Goal: Information Seeking & Learning: Find specific fact

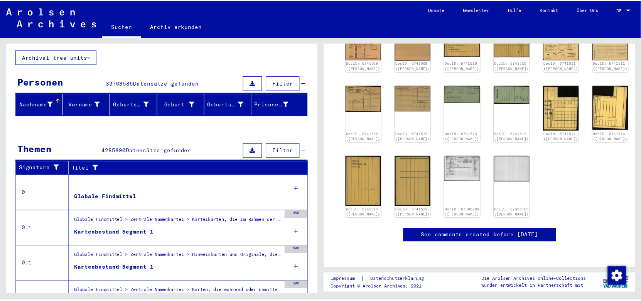
scroll to position [116, 0]
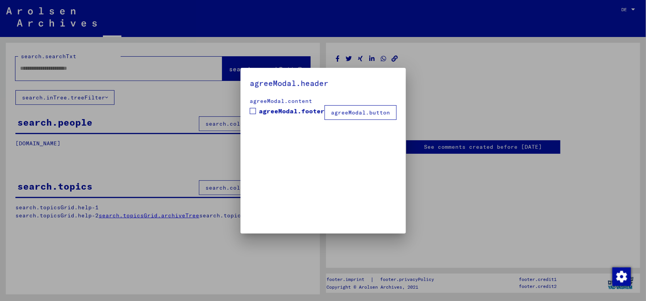
type input "*******"
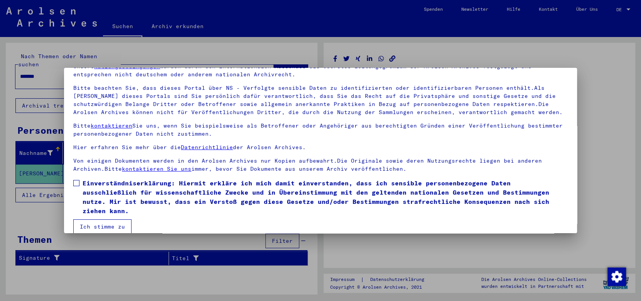
click at [107, 224] on button "Ich stimme zu" at bounding box center [102, 226] width 58 height 15
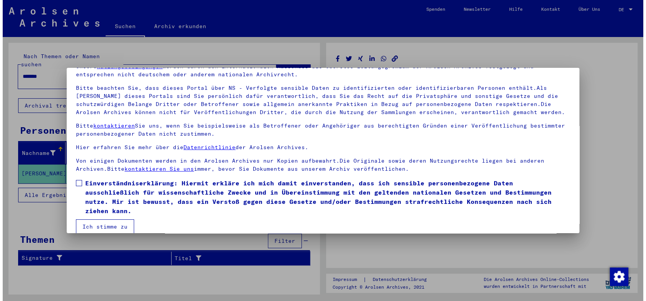
scroll to position [40, 0]
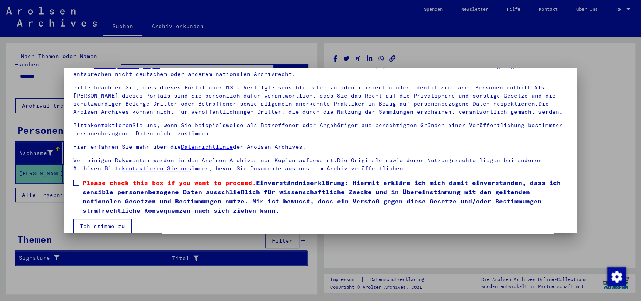
click at [92, 184] on span "Please check this box if you want to proceed." at bounding box center [168, 183] width 173 height 8
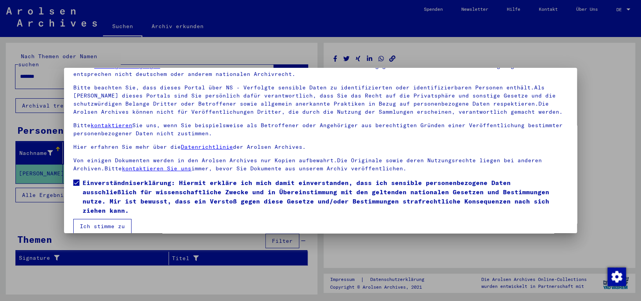
click at [105, 219] on button "Ich stimme zu" at bounding box center [102, 226] width 58 height 15
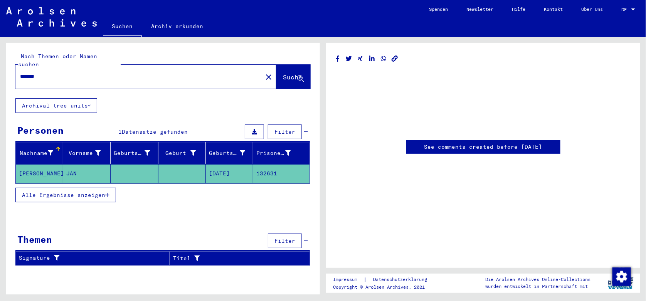
click at [177, 164] on mat-cell at bounding box center [181, 173] width 47 height 19
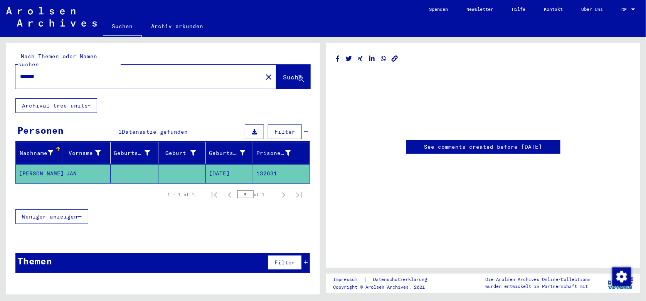
click at [177, 164] on mat-cell at bounding box center [181, 173] width 47 height 19
click at [131, 170] on mat-cell at bounding box center [134, 173] width 47 height 19
click at [309, 254] on div "Themen Filter" at bounding box center [162, 263] width 294 height 20
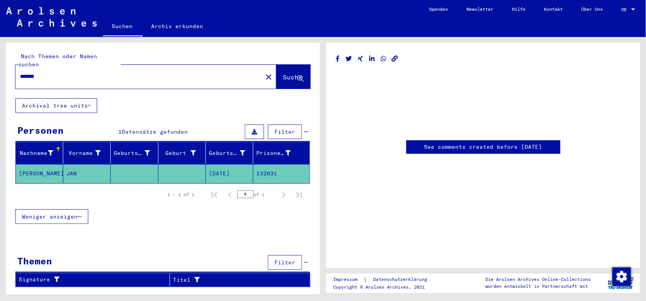
click at [68, 213] on span "Weniger anzeigen" at bounding box center [50, 216] width 56 height 7
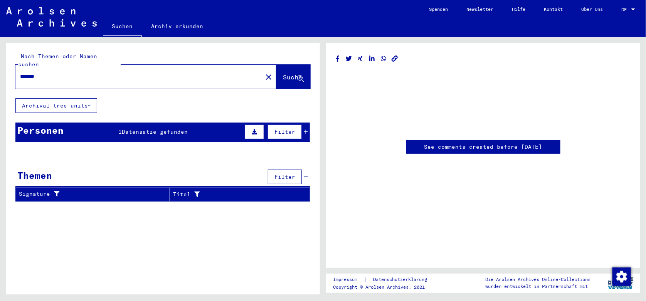
click at [309, 124] on div "Personen 1 Datensätze gefunden Filter" at bounding box center [162, 133] width 294 height 20
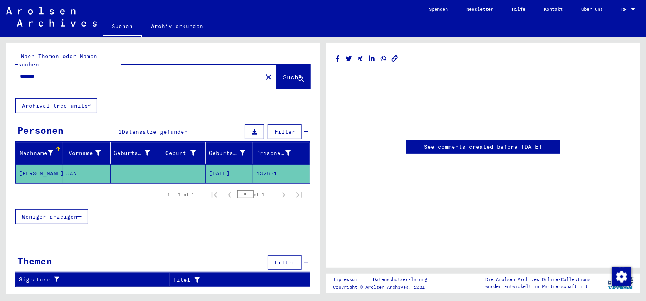
click at [65, 174] on mat-row "[PERSON_NAME] [DATE] 132631" at bounding box center [163, 173] width 294 height 19
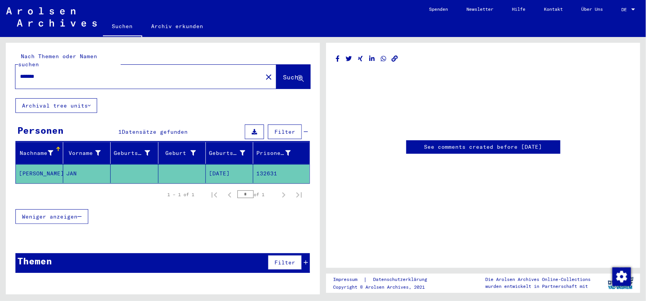
click at [61, 168] on mat-cell "[PERSON_NAME]" at bounding box center [39, 173] width 47 height 19
click at [73, 165] on mat-cell "JAN" at bounding box center [86, 173] width 47 height 19
drag, startPoint x: 269, startPoint y: 171, endPoint x: 220, endPoint y: 168, distance: 49.8
click at [220, 168] on mat-cell "[DATE]" at bounding box center [229, 173] width 47 height 19
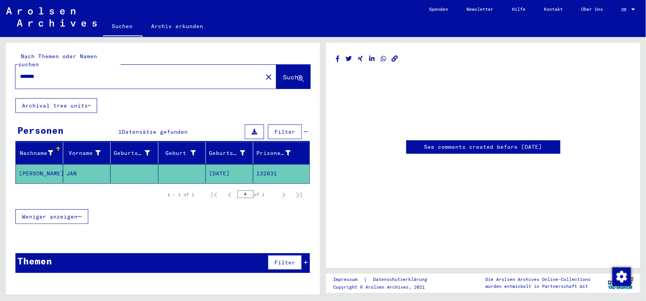
click at [204, 164] on mat-cell at bounding box center [181, 173] width 47 height 19
